Goal: Task Accomplishment & Management: Manage account settings

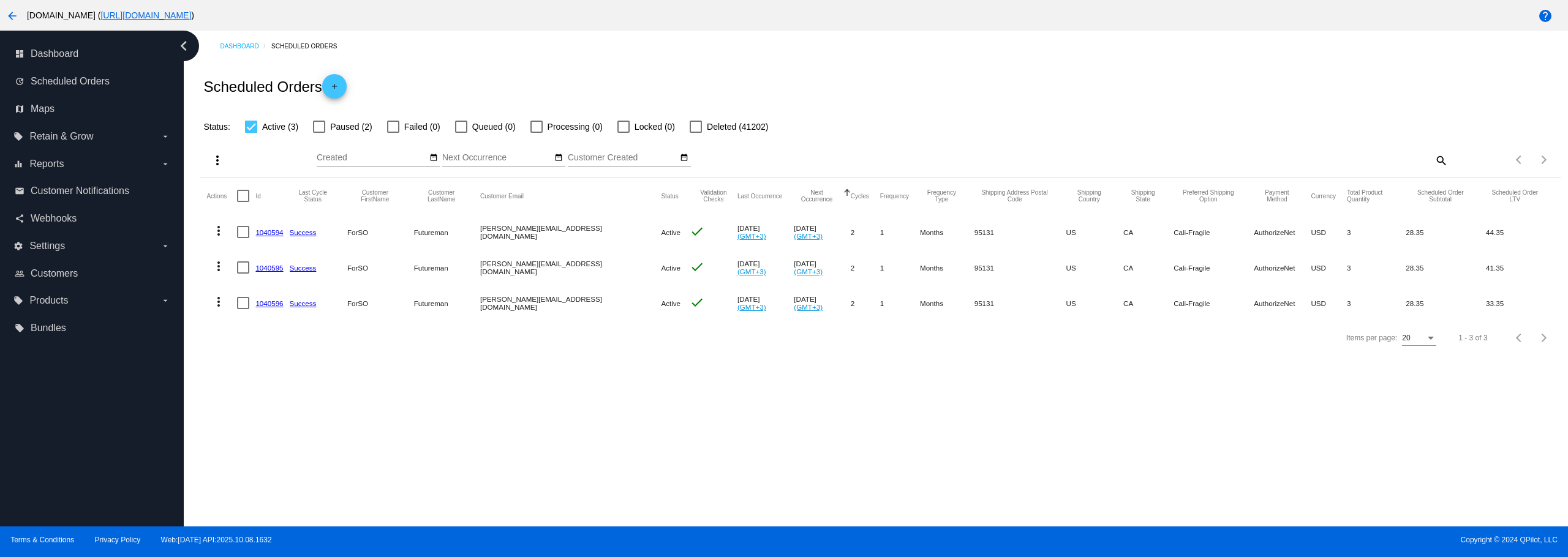
click at [311, 124] on mat-checkbox "Paused (2)" at bounding box center [335, 127] width 73 height 15
click at [321, 126] on div at bounding box center [319, 127] width 12 height 12
click at [319, 133] on input "Paused (2)" at bounding box center [319, 133] width 1 height 1
checkbox input "true"
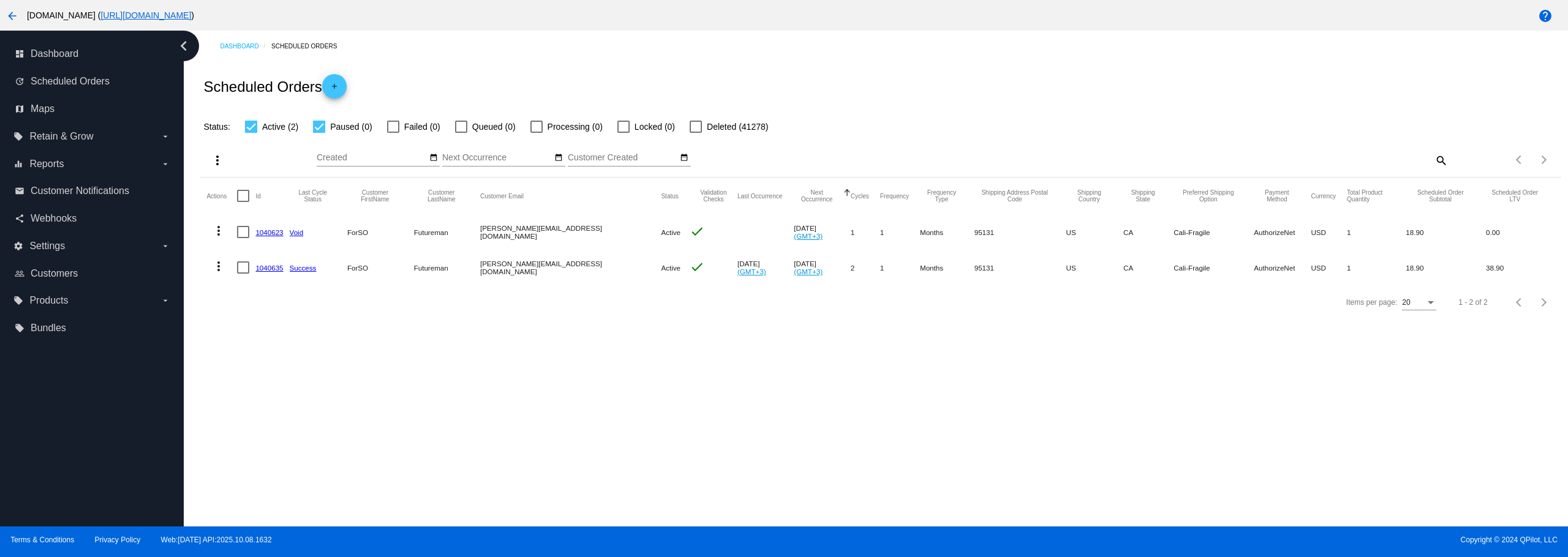
click at [247, 199] on div at bounding box center [243, 196] width 12 height 12
click at [243, 202] on input "checkbox" at bounding box center [242, 202] width 1 height 1
checkbox input "true"
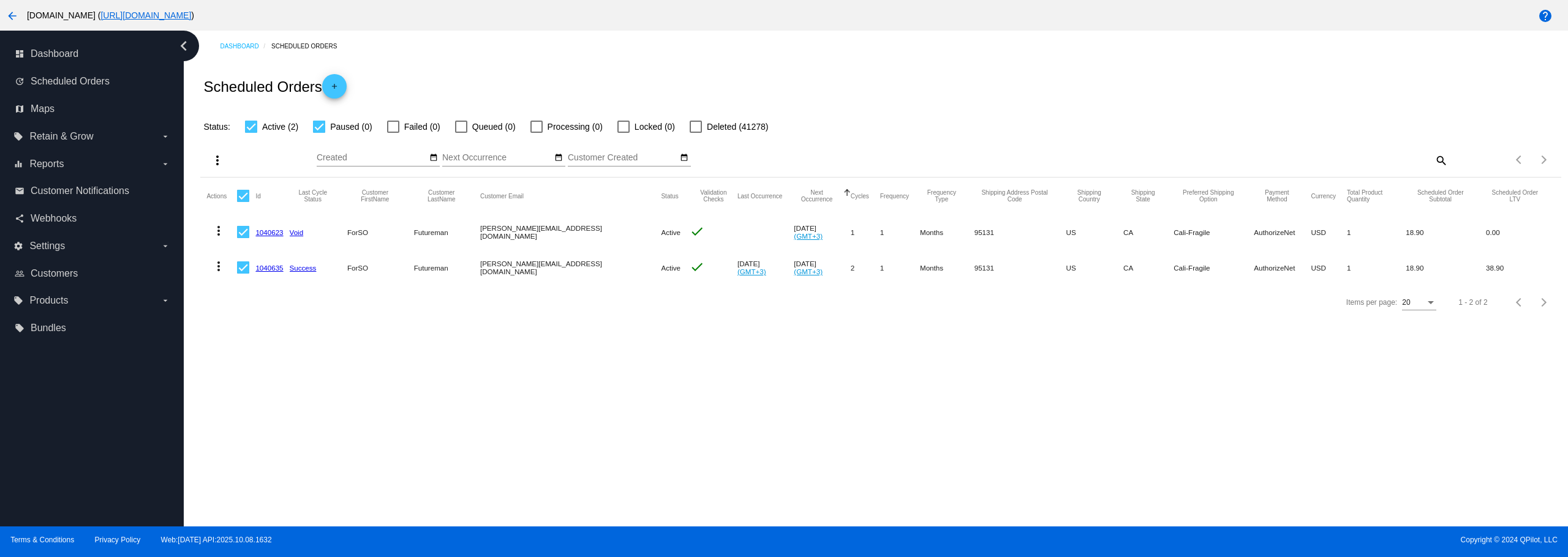
click at [221, 165] on mat-icon "more_vert" at bounding box center [218, 160] width 15 height 15
click at [265, 243] on button "edit Update Status for (2) Scheduled Orders" at bounding box center [293, 250] width 181 height 30
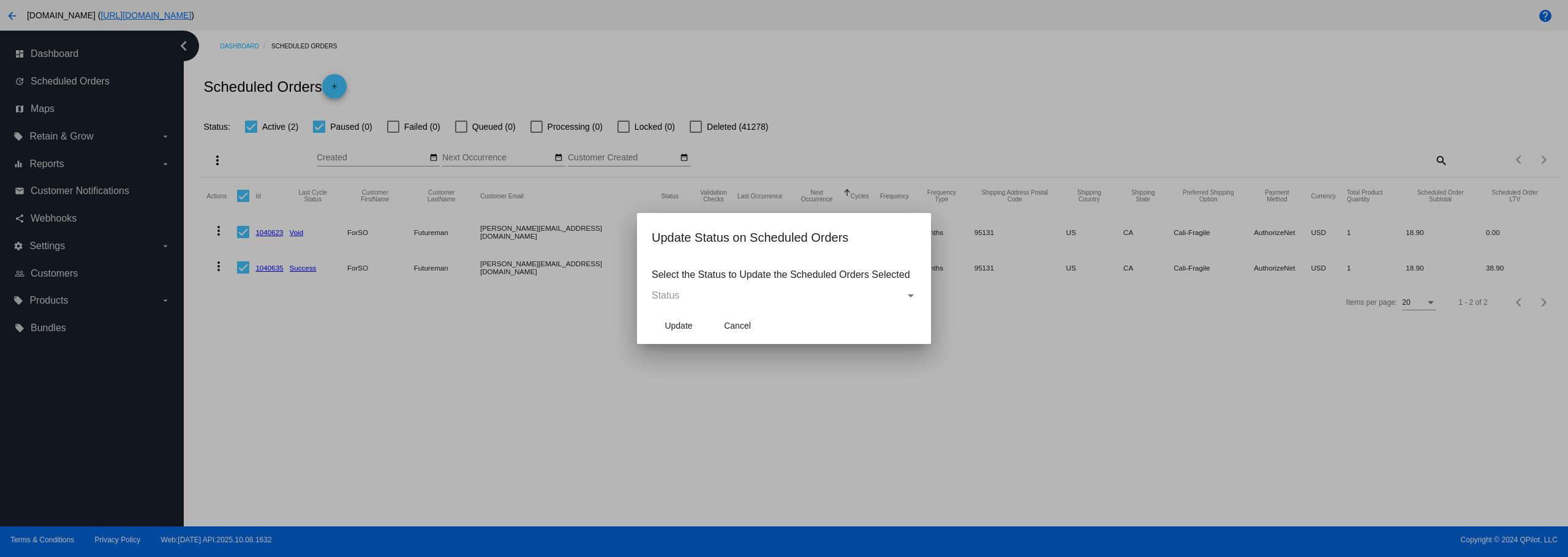
click at [729, 290] on mat-dialog-content "Select the Status to Update the Scheduled Orders Selected Status" at bounding box center [784, 283] width 294 height 47
click at [714, 295] on div "Status" at bounding box center [778, 296] width 253 height 11
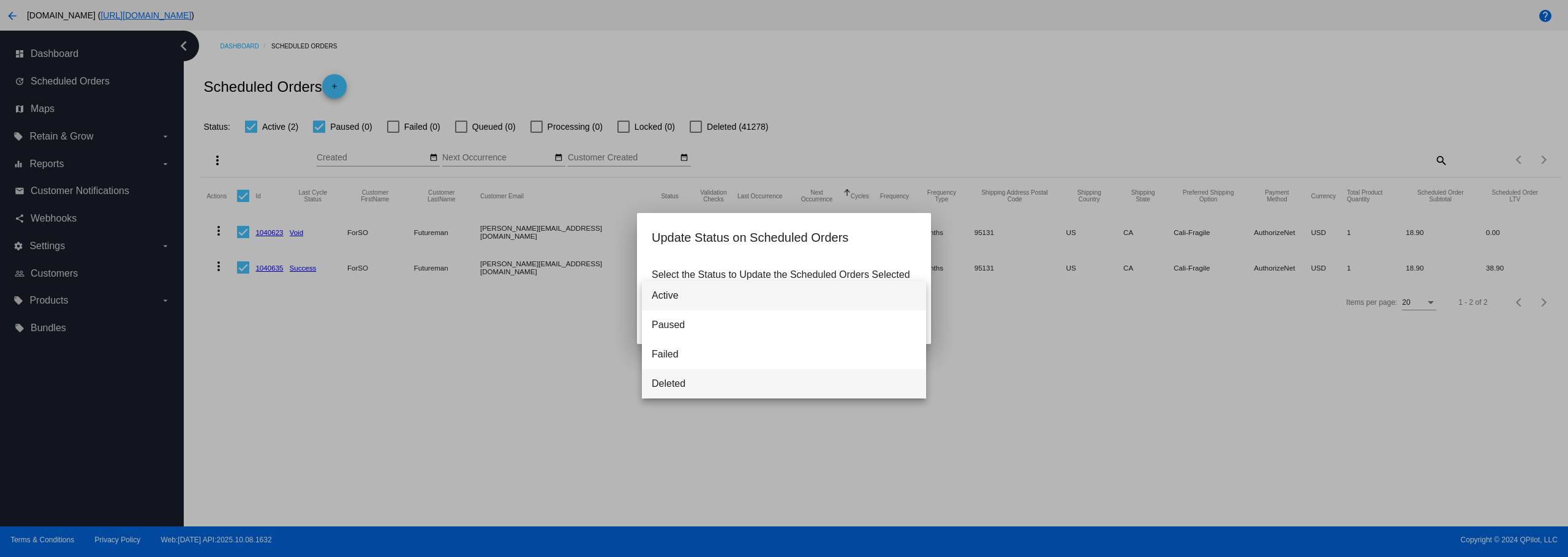
click at [676, 384] on span "Deleted" at bounding box center [784, 384] width 265 height 30
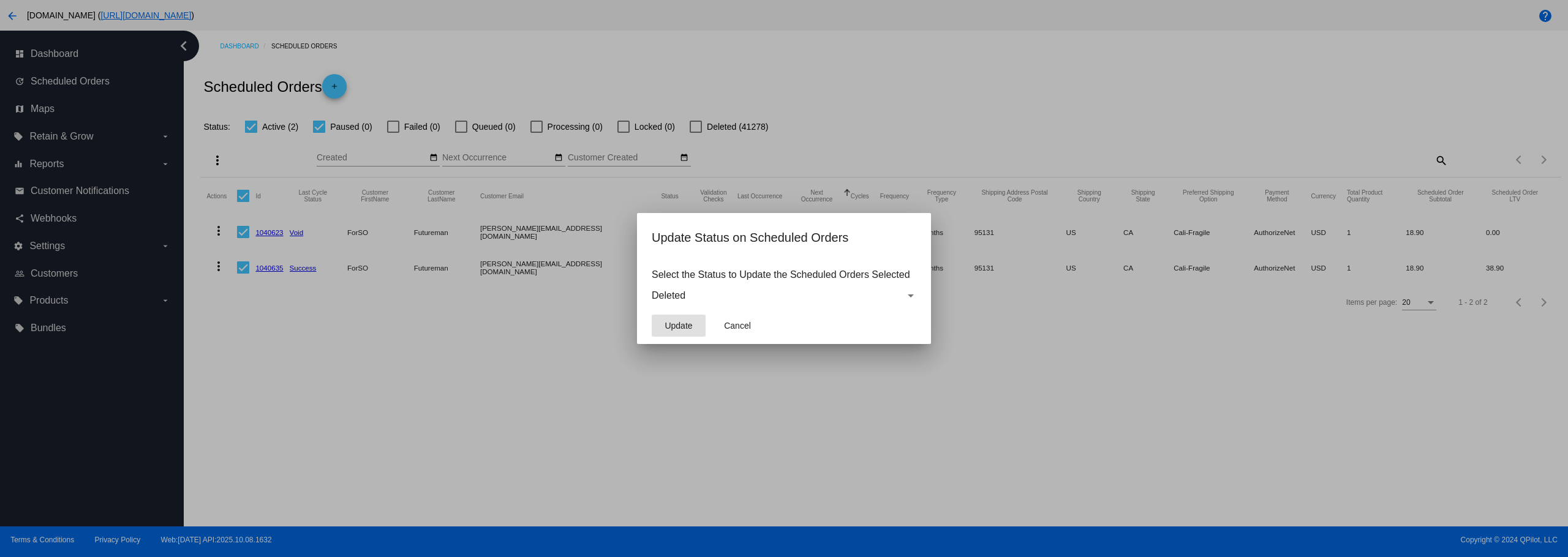
click at [673, 315] on button "Update" at bounding box center [678, 326] width 54 height 22
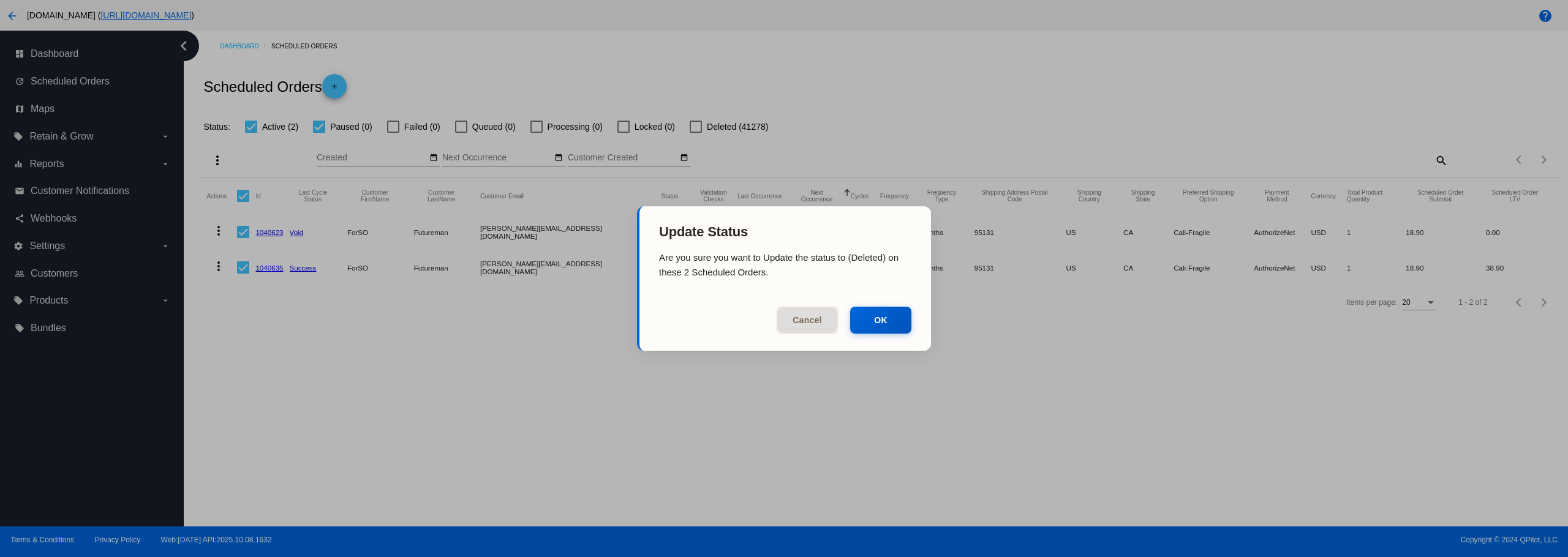
click at [871, 315] on button "OK" at bounding box center [880, 320] width 61 height 27
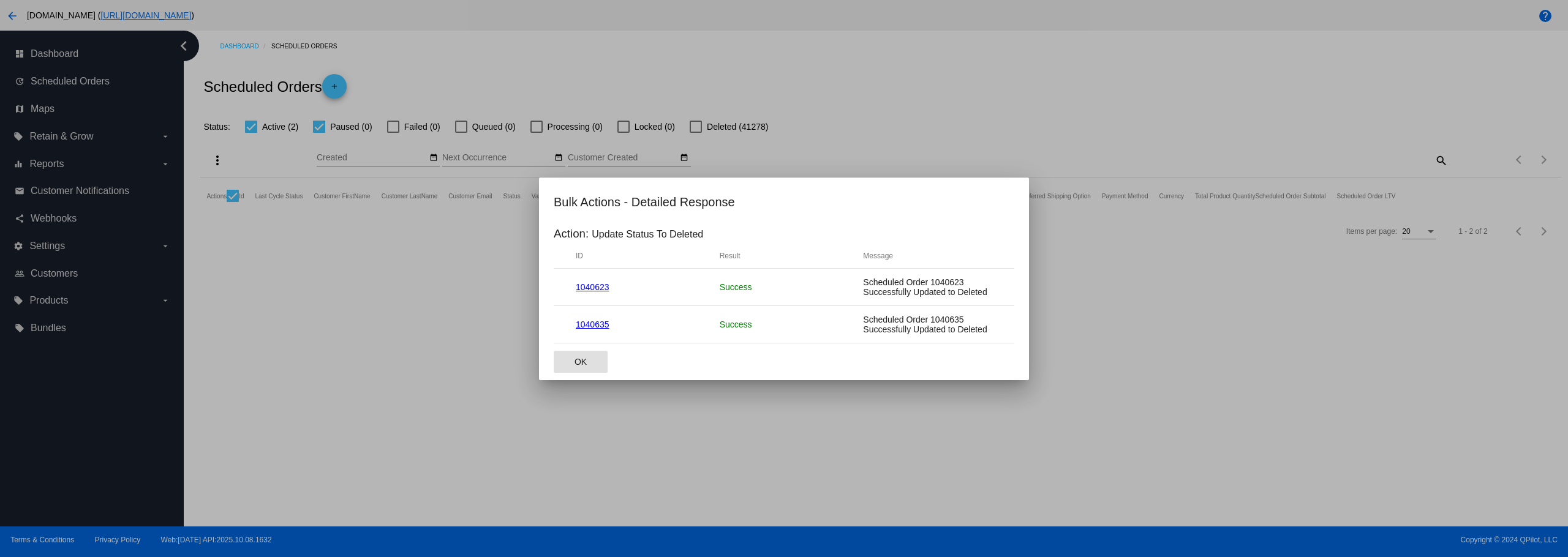
drag, startPoint x: 580, startPoint y: 370, endPoint x: 572, endPoint y: 362, distance: 11.3
click at [579, 366] on button "OK" at bounding box center [580, 362] width 54 height 22
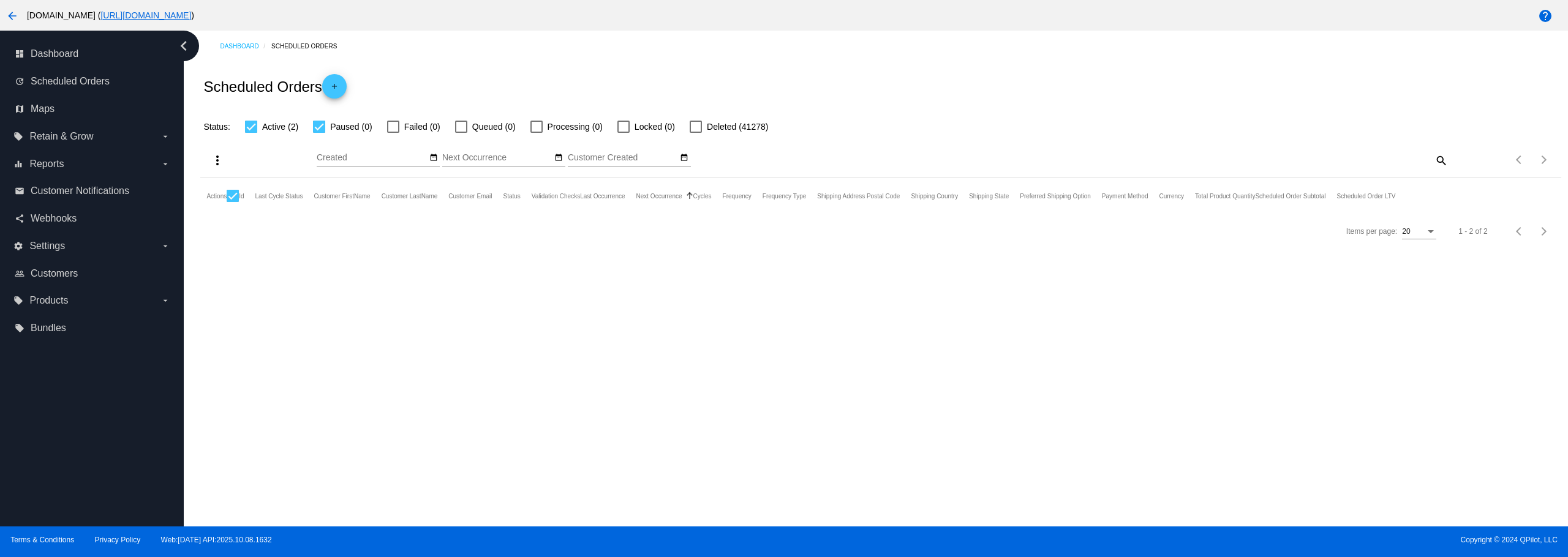
click at [316, 123] on div at bounding box center [319, 127] width 12 height 12
click at [319, 133] on input "Paused (0)" at bounding box center [319, 133] width 1 height 1
checkbox input "false"
click at [436, 82] on div "Scheduled Orders add" at bounding box center [880, 86] width 1361 height 49
click at [236, 192] on div at bounding box center [233, 196] width 12 height 12
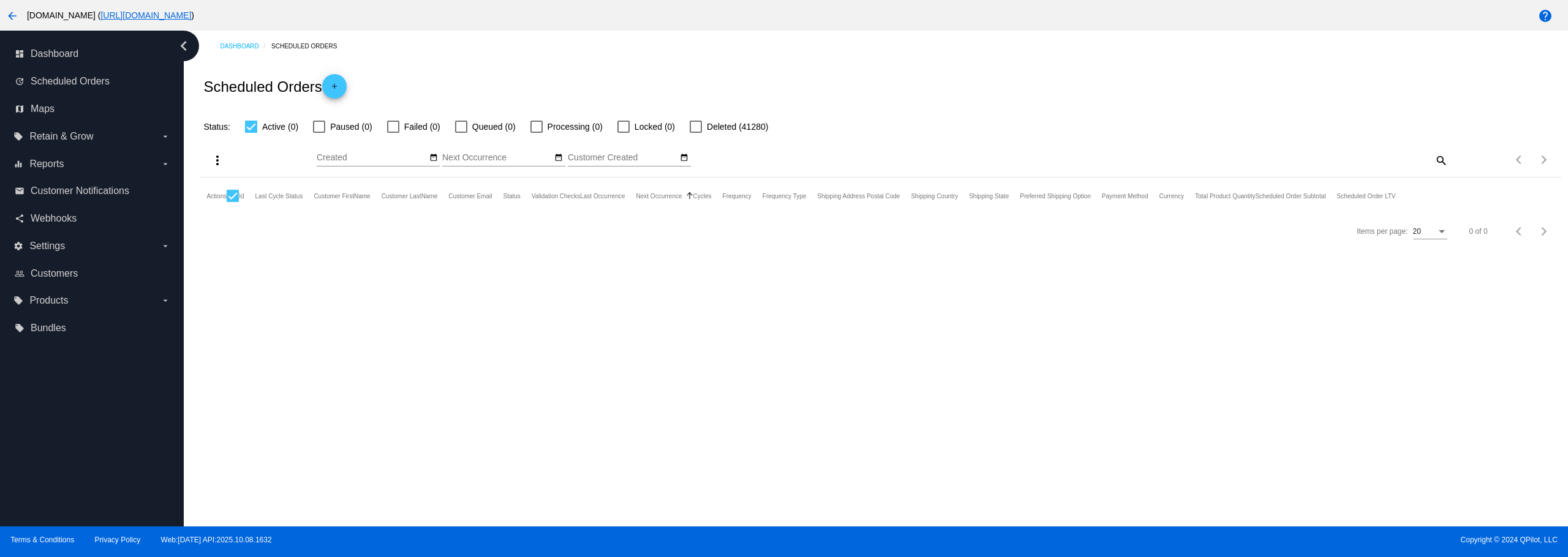
click at [233, 202] on input "checkbox" at bounding box center [232, 202] width 1 height 1
checkbox input "false"
click at [287, 283] on div "Dashboard Scheduled Orders Scheduled Orders add Status: Active (0) Paused (0) F…" at bounding box center [876, 278] width 1384 height 496
